Goal: Task Accomplishment & Management: Use online tool/utility

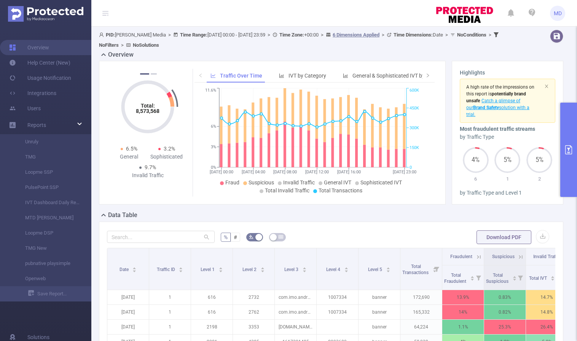
click at [566, 150] on icon "primary" at bounding box center [568, 149] width 9 height 9
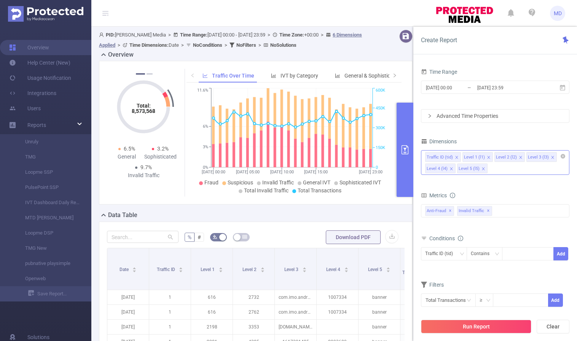
click at [482, 169] on icon "icon: close" at bounding box center [483, 169] width 3 height 3
click at [519, 156] on icon "icon: close" at bounding box center [521, 158] width 4 height 4
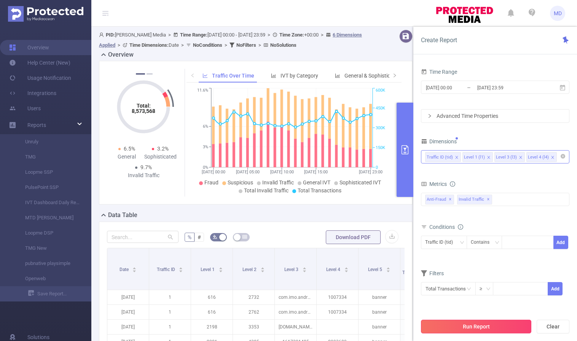
click at [482, 324] on button "Run Report" at bounding box center [476, 327] width 110 height 14
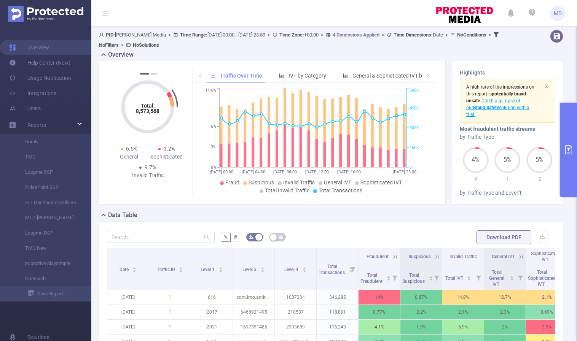
scroll to position [210, 0]
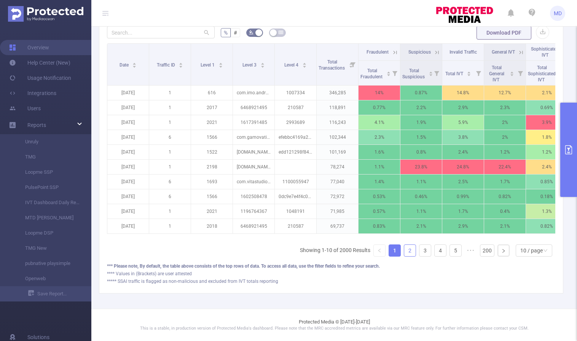
click at [404, 252] on link "2" at bounding box center [409, 250] width 11 height 11
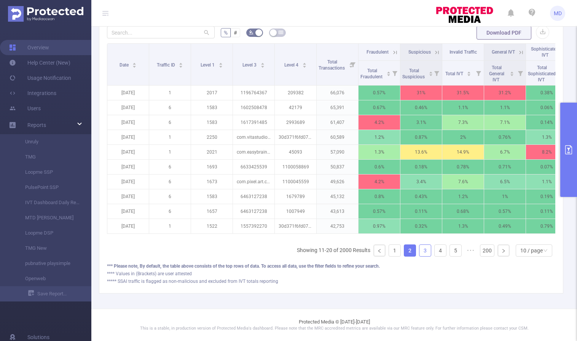
click at [420, 250] on link "3" at bounding box center [425, 250] width 11 height 11
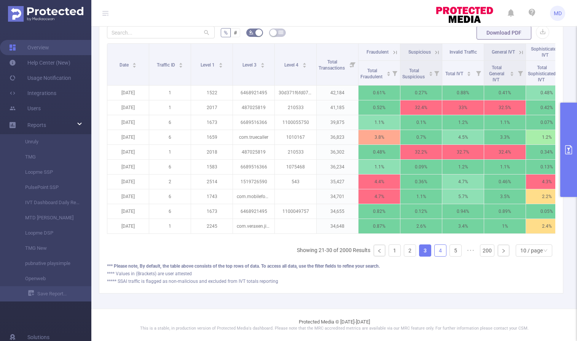
click at [437, 251] on link "4" at bounding box center [440, 250] width 11 height 11
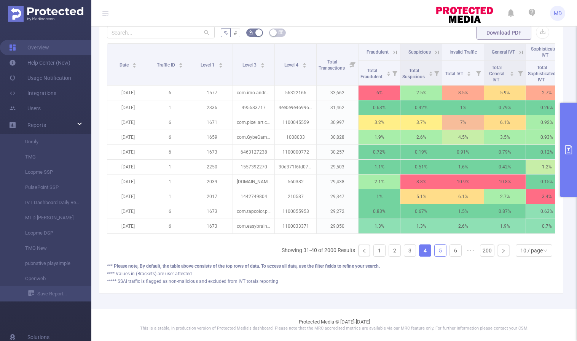
click at [435, 251] on link "5" at bounding box center [440, 250] width 11 height 11
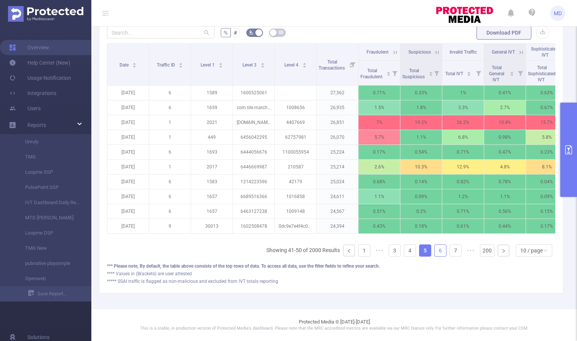
click at [435, 251] on link "6" at bounding box center [440, 250] width 11 height 11
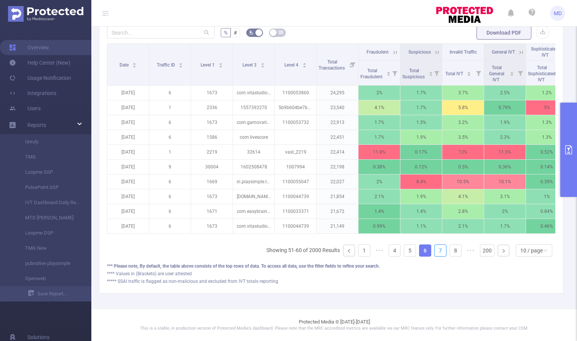
click at [435, 251] on link "7" at bounding box center [440, 250] width 11 height 11
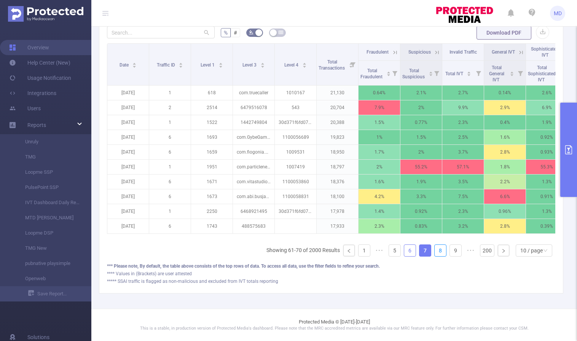
click at [435, 251] on link "8" at bounding box center [440, 250] width 11 height 11
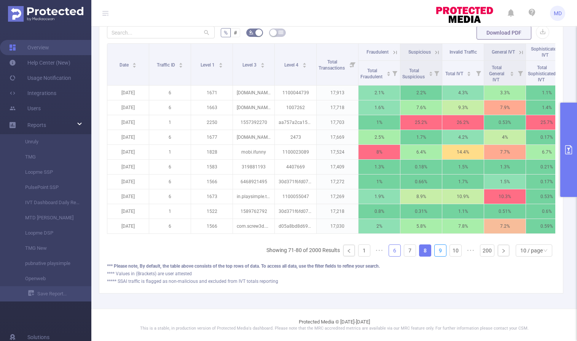
click at [435, 251] on link "9" at bounding box center [440, 250] width 11 height 11
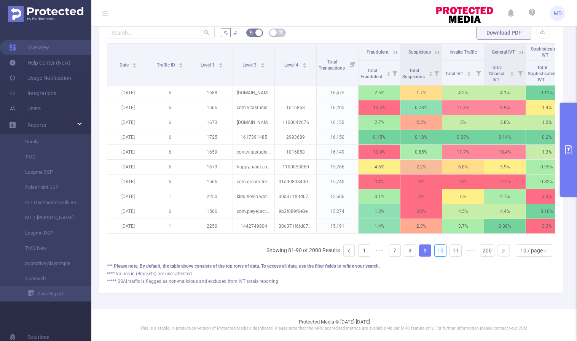
click at [435, 251] on link "10" at bounding box center [440, 250] width 11 height 11
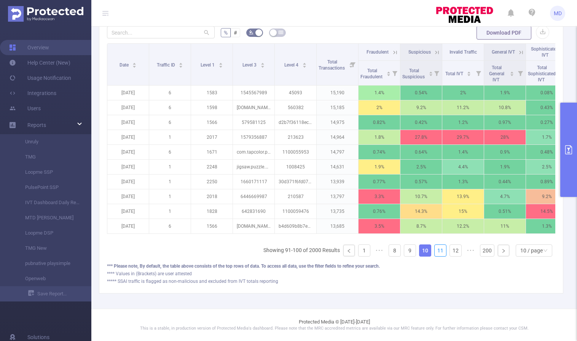
click at [435, 251] on link "11" at bounding box center [440, 250] width 11 height 11
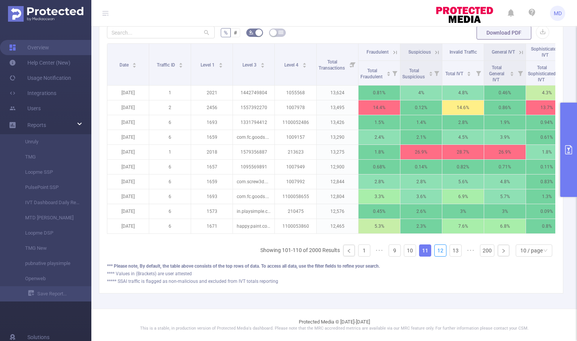
click at [435, 251] on link "12" at bounding box center [440, 250] width 11 height 11
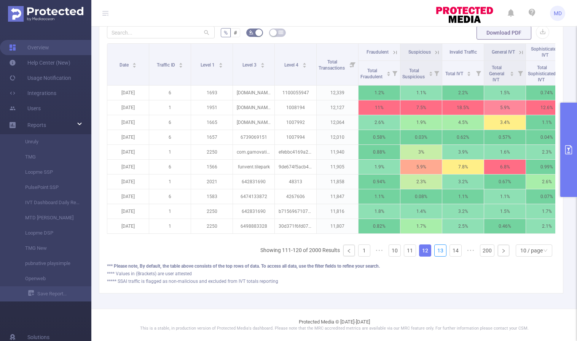
click at [435, 251] on link "13" at bounding box center [440, 250] width 11 height 11
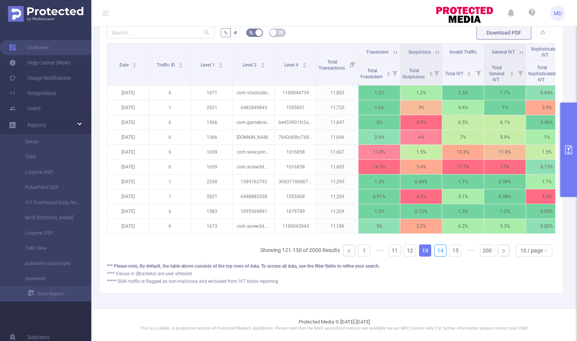
click at [435, 251] on link "14" at bounding box center [440, 250] width 11 height 11
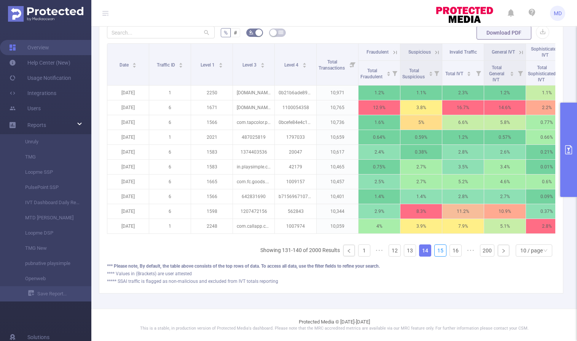
click at [435, 251] on link "15" at bounding box center [440, 250] width 11 height 11
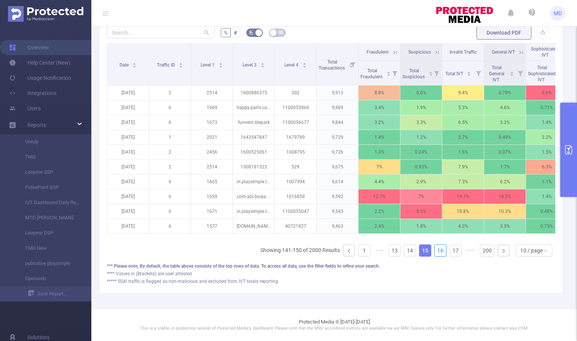
click at [435, 251] on link "16" at bounding box center [440, 250] width 11 height 11
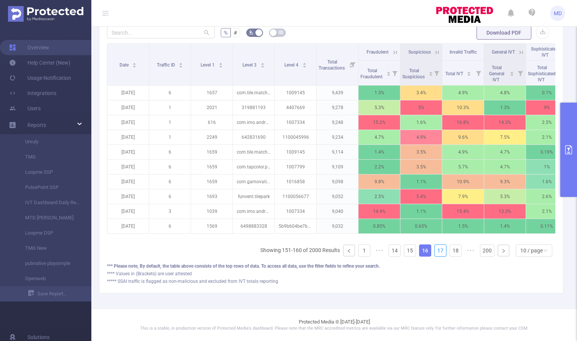
click at [435, 251] on link "17" at bounding box center [440, 250] width 11 height 11
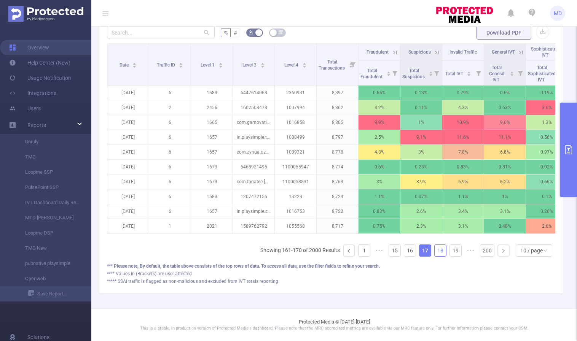
click at [435, 251] on link "18" at bounding box center [440, 250] width 11 height 11
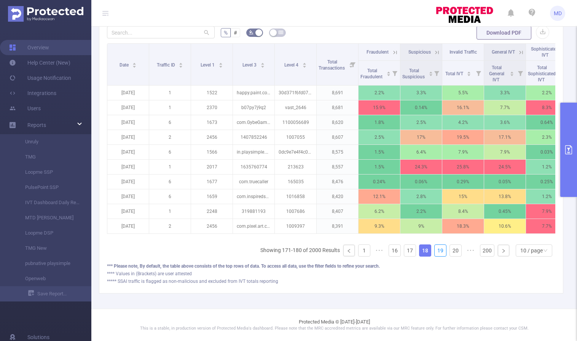
click at [435, 251] on link "19" at bounding box center [440, 250] width 11 height 11
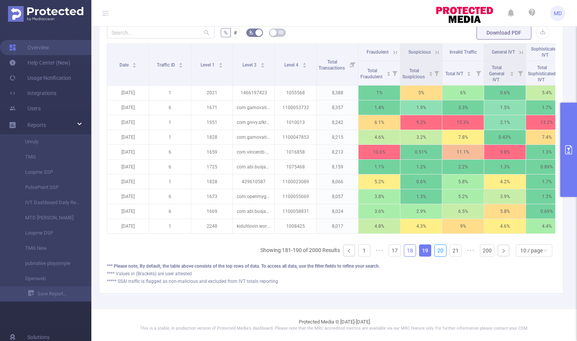
click at [435, 251] on link "20" at bounding box center [440, 250] width 11 height 11
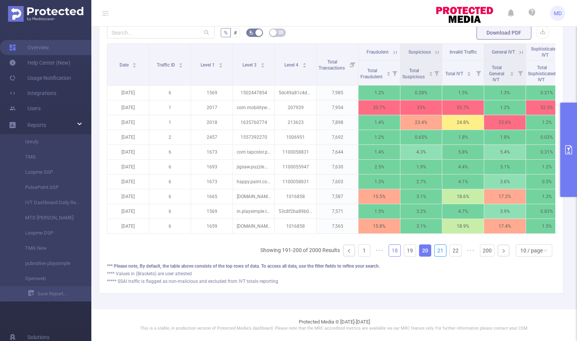
click at [435, 251] on link "21" at bounding box center [440, 250] width 11 height 11
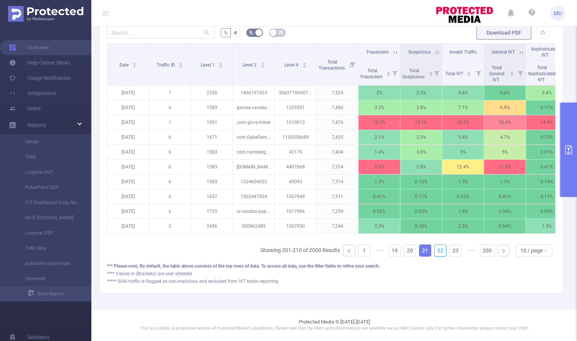
click at [435, 251] on link "22" at bounding box center [440, 250] width 11 height 11
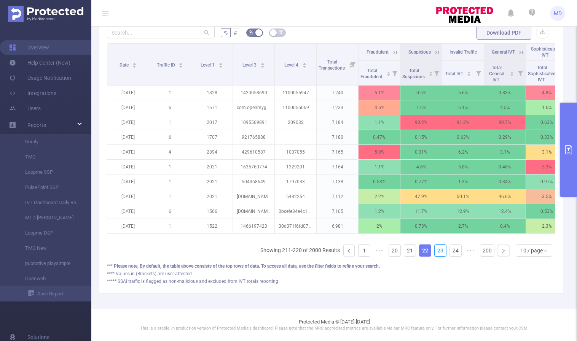
click at [435, 251] on link "23" at bounding box center [440, 250] width 11 height 11
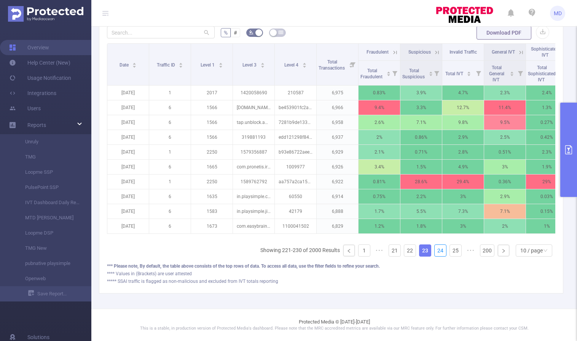
click at [435, 251] on link "24" at bounding box center [440, 250] width 11 height 11
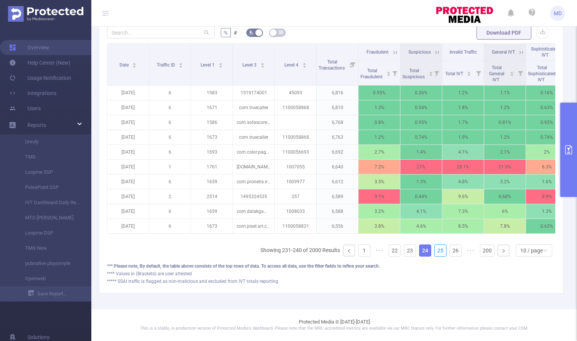
click at [435, 251] on link "25" at bounding box center [440, 250] width 11 height 11
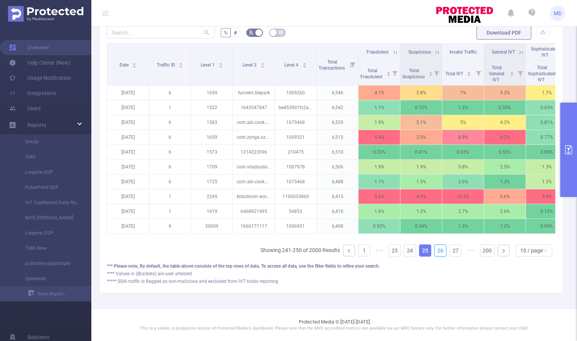
click at [435, 251] on link "26" at bounding box center [440, 250] width 11 height 11
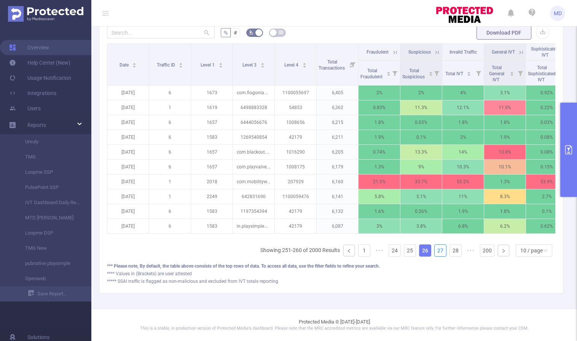
click at [435, 251] on link "27" at bounding box center [440, 250] width 11 height 11
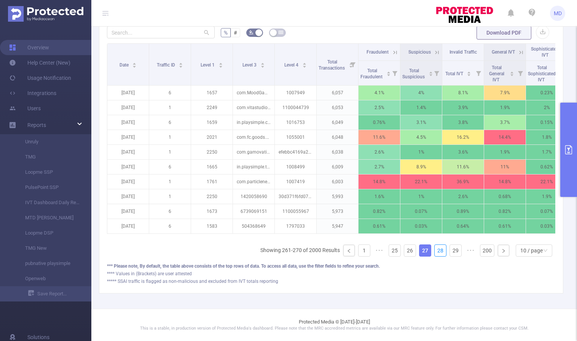
click at [435, 251] on link "28" at bounding box center [440, 250] width 11 height 11
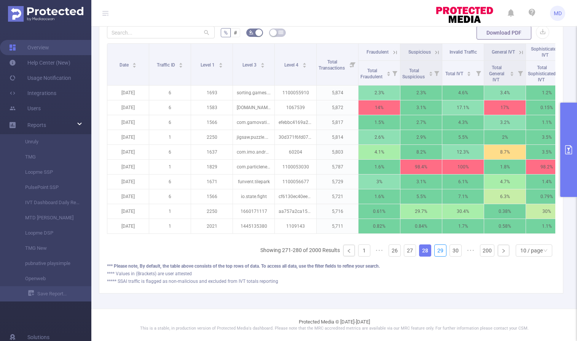
click at [435, 251] on link "29" at bounding box center [440, 250] width 11 height 11
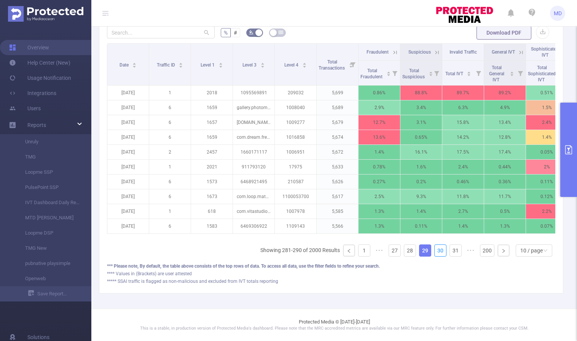
click at [435, 251] on link "30" at bounding box center [440, 250] width 11 height 11
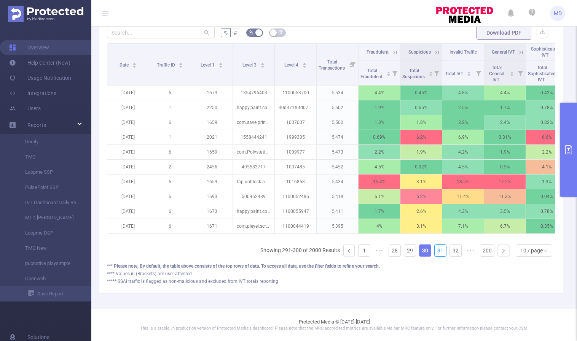
click at [435, 251] on link "31" at bounding box center [440, 250] width 11 height 11
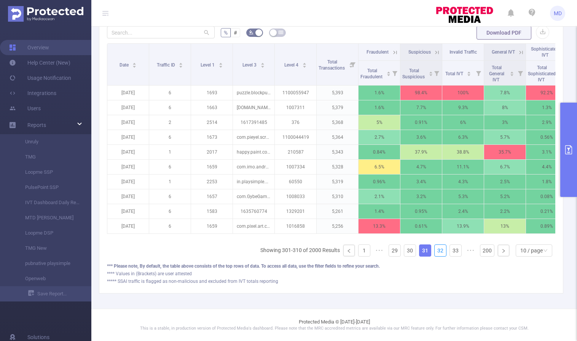
click at [435, 251] on link "32" at bounding box center [440, 250] width 11 height 11
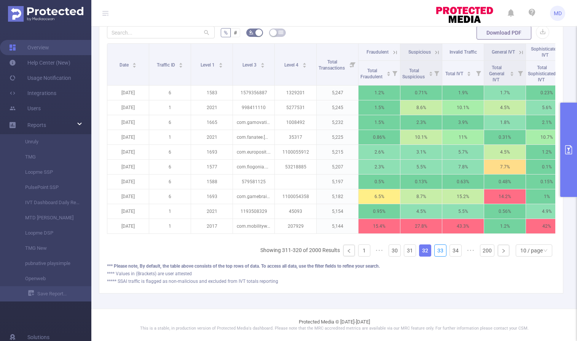
click at [435, 251] on link "33" at bounding box center [440, 250] width 11 height 11
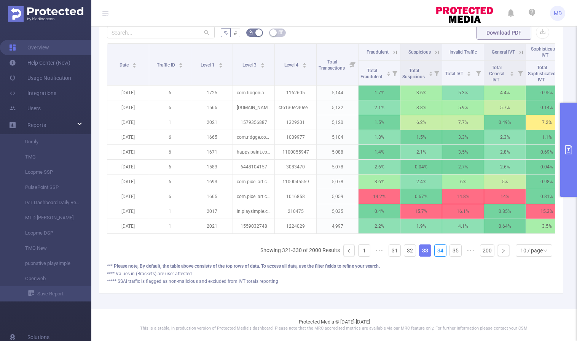
click at [435, 251] on link "34" at bounding box center [440, 250] width 11 height 11
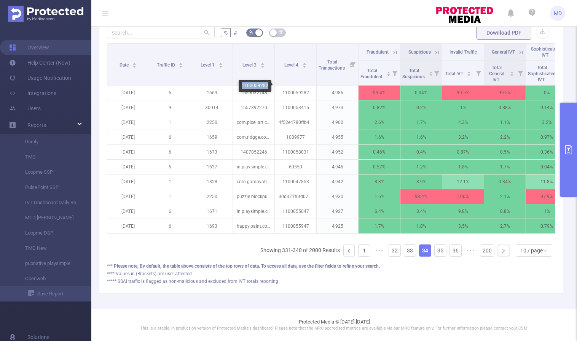
drag, startPoint x: 242, startPoint y: 86, endPoint x: 267, endPoint y: 87, distance: 24.8
click at [267, 87] on div "1100059282" at bounding box center [255, 86] width 33 height 12
copy div "1100059282"
drag, startPoint x: 200, startPoint y: 85, endPoint x: 225, endPoint y: 86, distance: 25.1
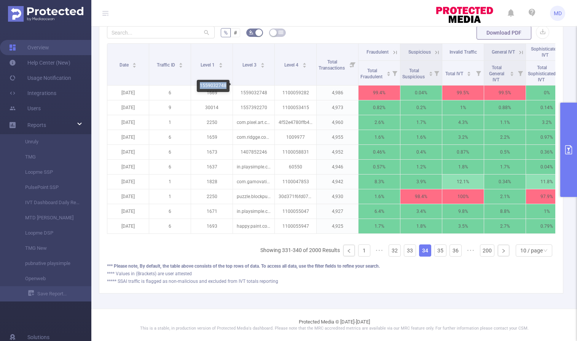
click at [225, 86] on div "1559032748" at bounding box center [213, 86] width 33 height 12
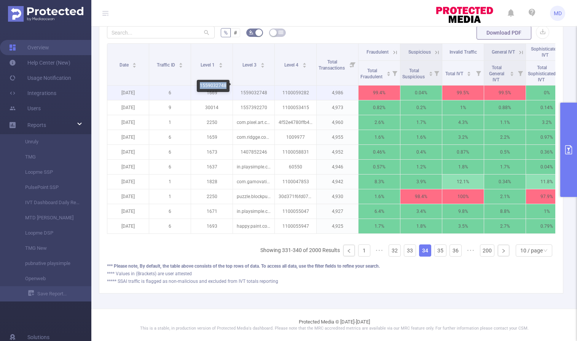
copy div "1559032748"
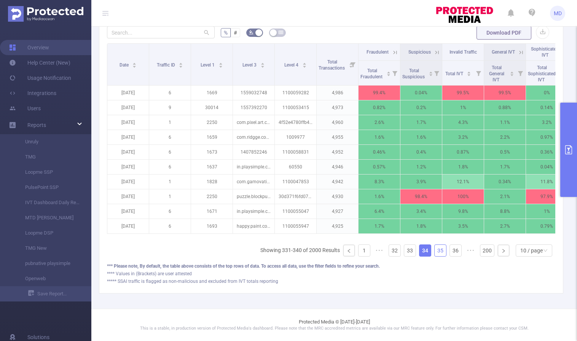
click at [437, 251] on link "35" at bounding box center [440, 250] width 11 height 11
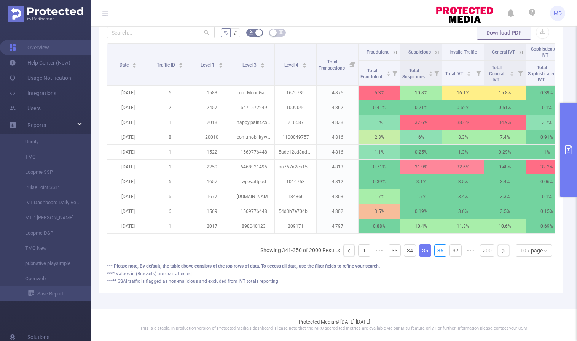
click at [437, 251] on link "36" at bounding box center [440, 250] width 11 height 11
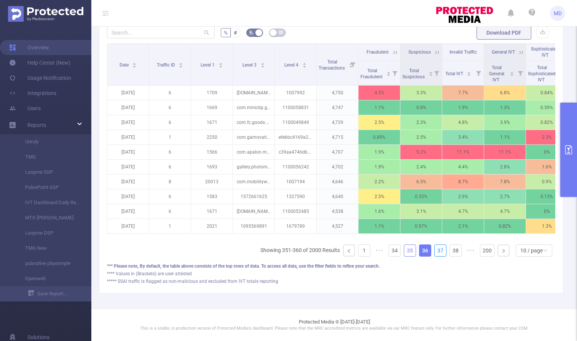
click at [437, 251] on link "37" at bounding box center [440, 250] width 11 height 11
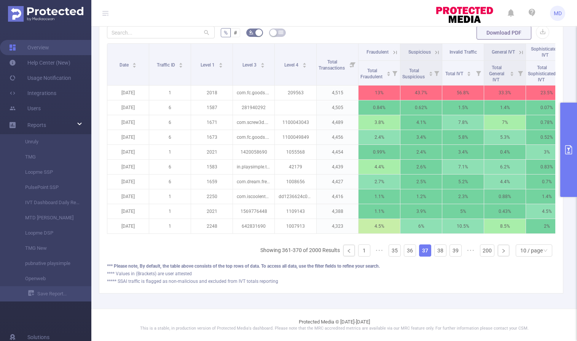
click at [570, 155] on button "primary" at bounding box center [568, 150] width 17 height 94
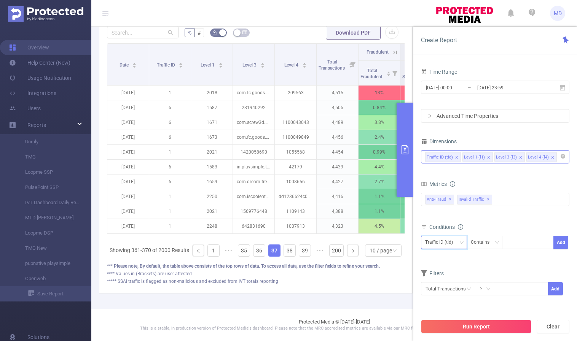
click at [462, 244] on icon "icon: down" at bounding box center [462, 243] width 5 height 5
click at [447, 266] on li "Level 1 (l1)" at bounding box center [444, 271] width 46 height 12
click at [523, 248] on div at bounding box center [528, 242] width 44 height 13
type input "2523"
click at [560, 244] on button "Add" at bounding box center [561, 242] width 15 height 13
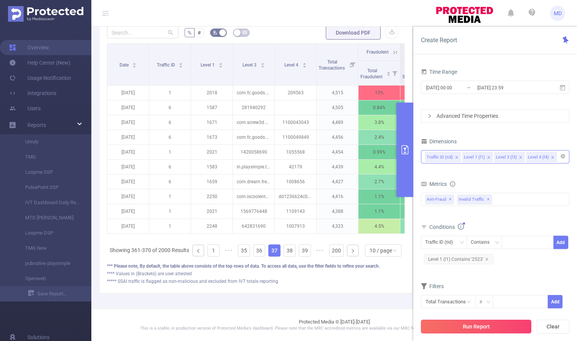
click at [484, 321] on button "Run Report" at bounding box center [476, 327] width 110 height 14
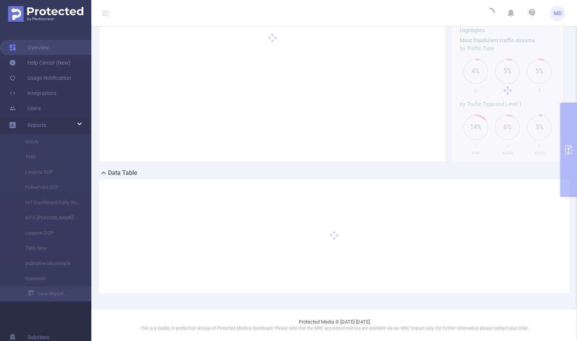
scroll to position [42, 0]
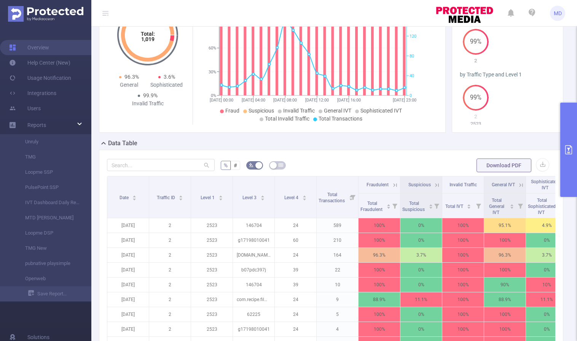
scroll to position [187, 0]
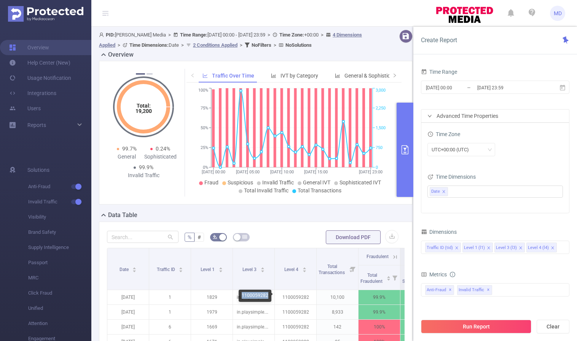
drag, startPoint x: 242, startPoint y: 294, endPoint x: 268, endPoint y: 298, distance: 26.9
click at [268, 298] on div "1100059282" at bounding box center [255, 296] width 33 height 12
copy div "1100059282"
click at [495, 86] on input "2025-08-12 23:59" at bounding box center [508, 88] width 62 height 10
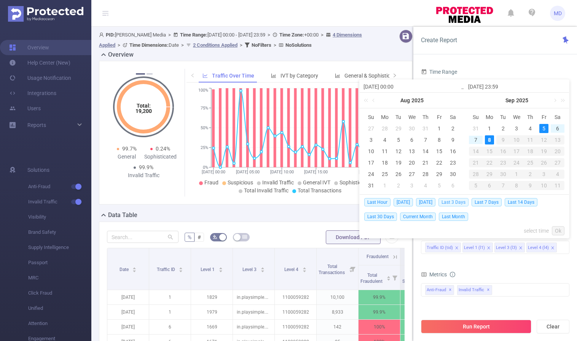
click at [459, 202] on span "Last 3 Days" at bounding box center [454, 202] width 30 height 8
type input "2025-09-05 00:00"
type input "[DATE] 23:59"
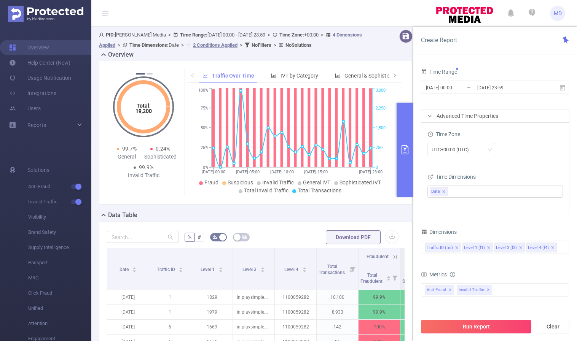
click at [484, 326] on button "Run Report" at bounding box center [476, 327] width 110 height 14
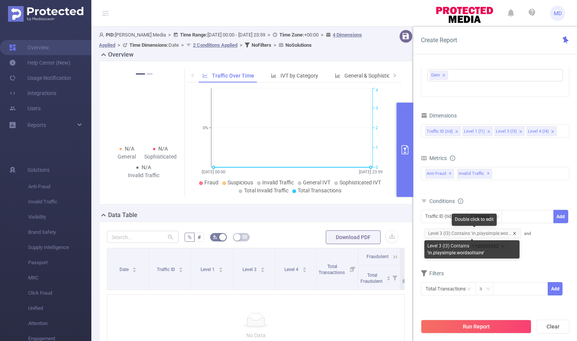
click at [514, 232] on icon "icon: close" at bounding box center [515, 234] width 4 height 4
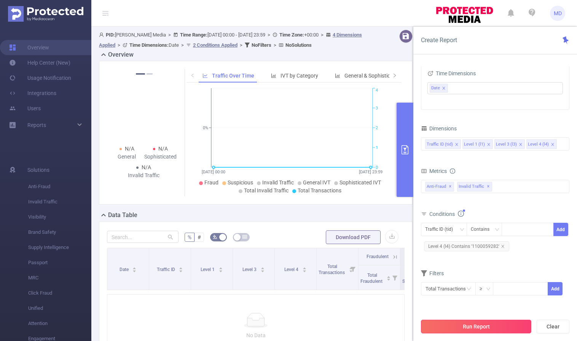
click at [447, 330] on button "Run Report" at bounding box center [476, 327] width 110 height 14
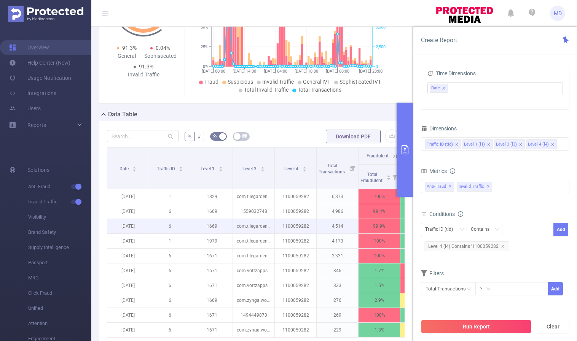
scroll to position [101, 0]
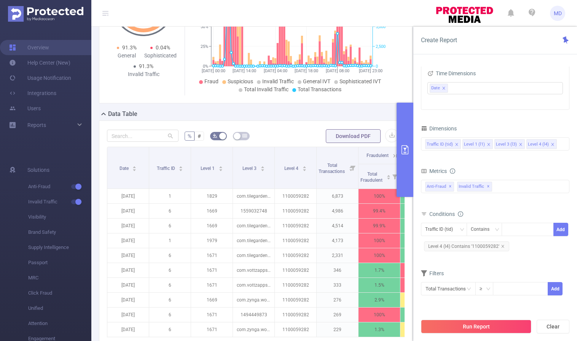
click at [404, 153] on icon "primary" at bounding box center [405, 149] width 9 height 9
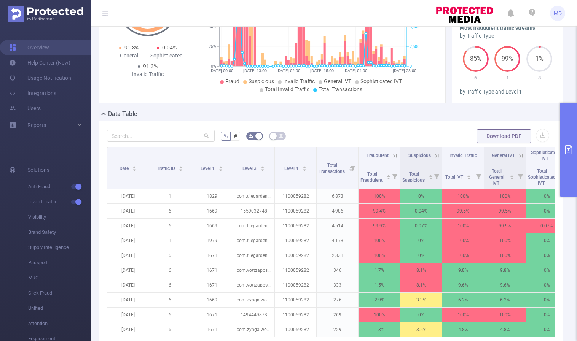
click at [394, 156] on icon at bounding box center [395, 156] width 7 height 7
